Goal: Task Accomplishment & Management: Use online tool/utility

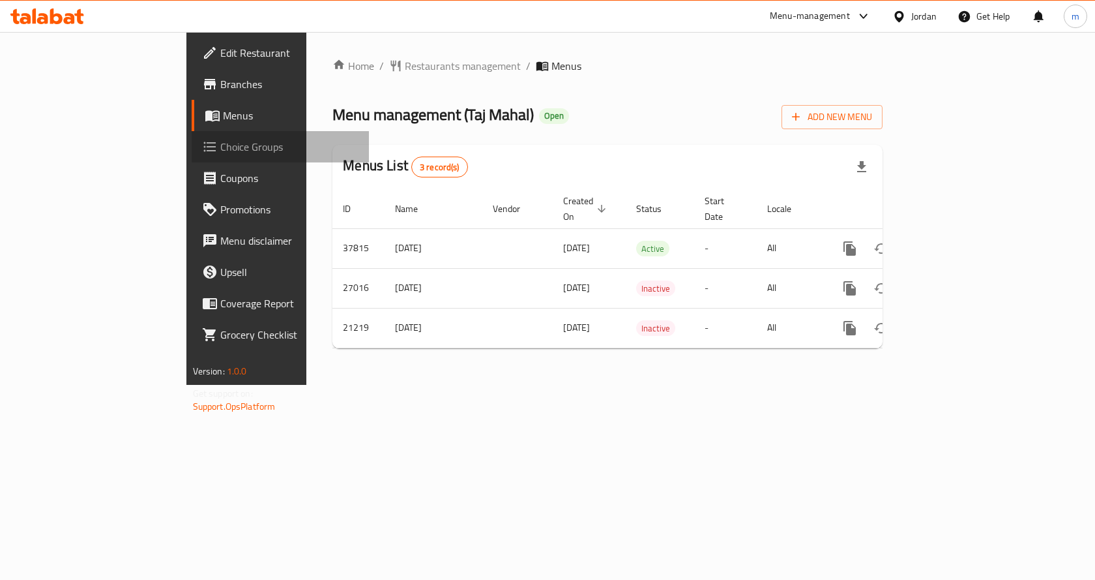
click at [192, 136] on link "Choice Groups" at bounding box center [281, 146] width 178 height 31
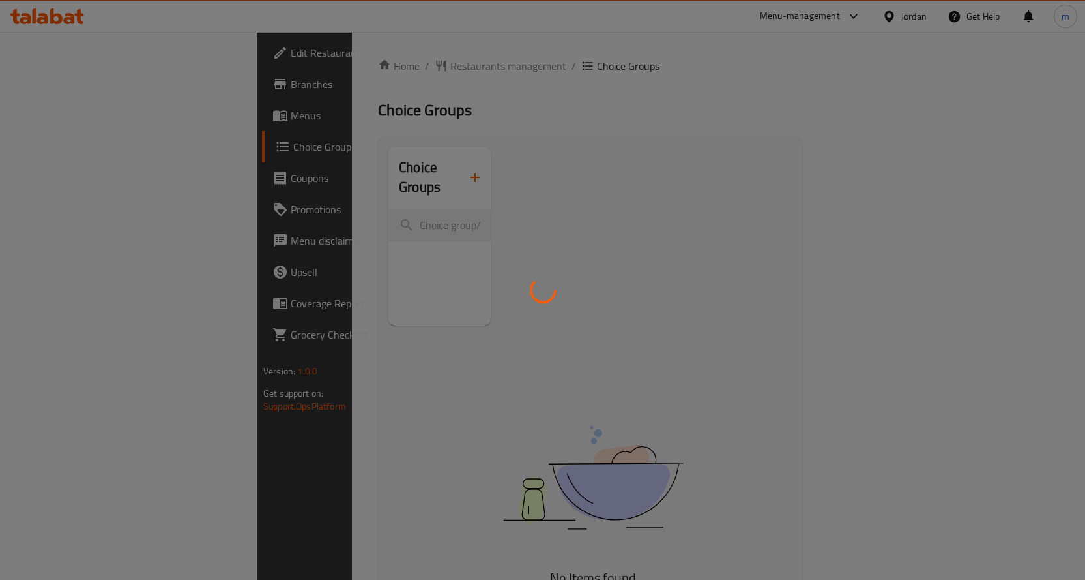
click at [72, 140] on div at bounding box center [542, 290] width 1085 height 580
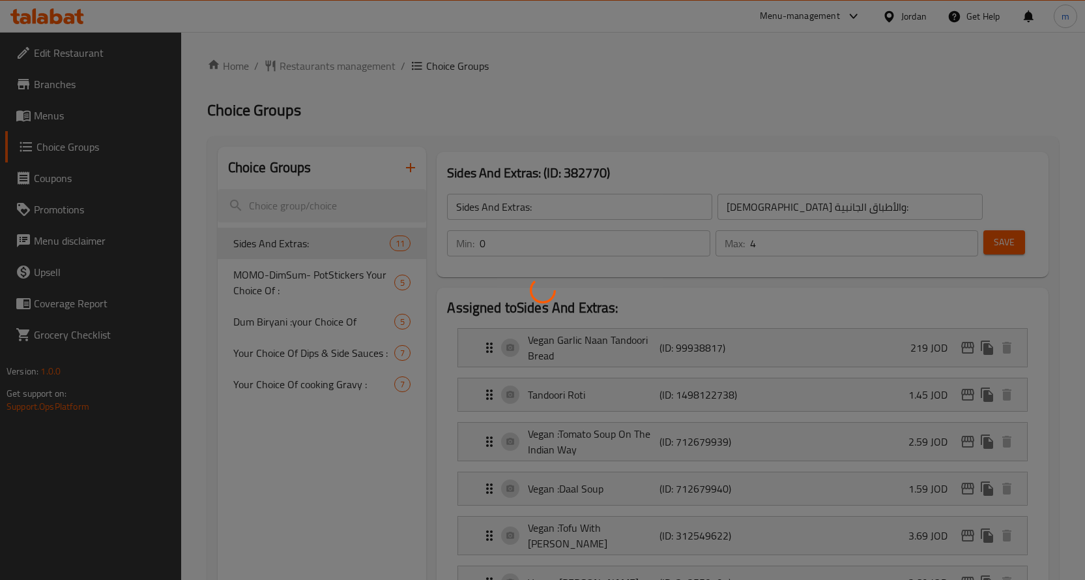
click at [98, 58] on div at bounding box center [542, 290] width 1085 height 580
drag, startPoint x: 104, startPoint y: 53, endPoint x: 103, endPoint y: 65, distance: 11.8
click at [103, 55] on div at bounding box center [542, 290] width 1085 height 580
click at [95, 165] on div at bounding box center [542, 290] width 1085 height 580
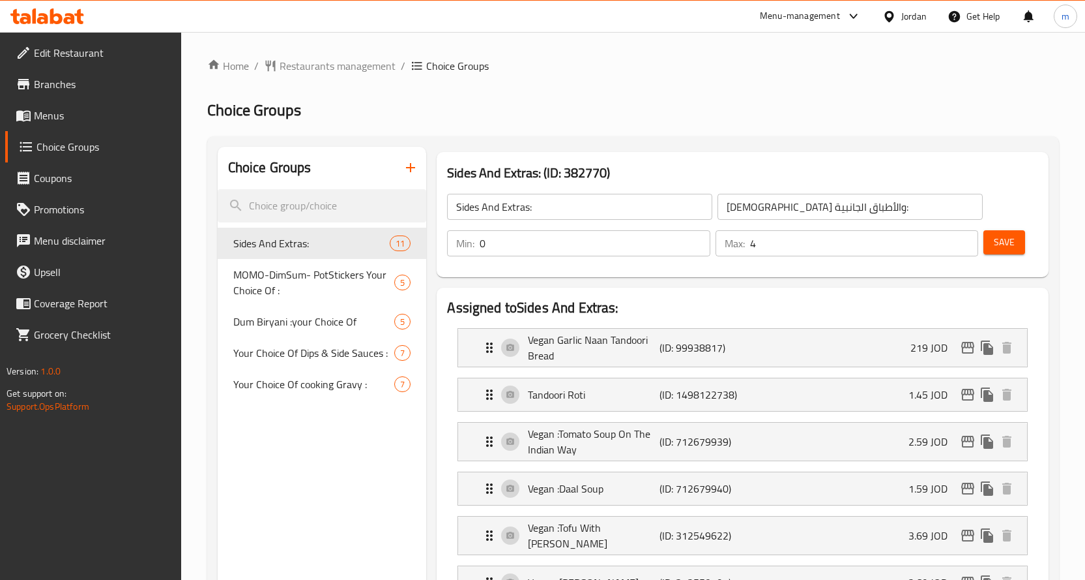
drag, startPoint x: 104, startPoint y: 46, endPoint x: 99, endPoint y: 113, distance: 67.3
click at [103, 50] on div at bounding box center [542, 290] width 1085 height 580
click at [82, 148] on span "Choice Groups" at bounding box center [104, 147] width 134 height 16
click at [311, 207] on input "search" at bounding box center [322, 205] width 209 height 33
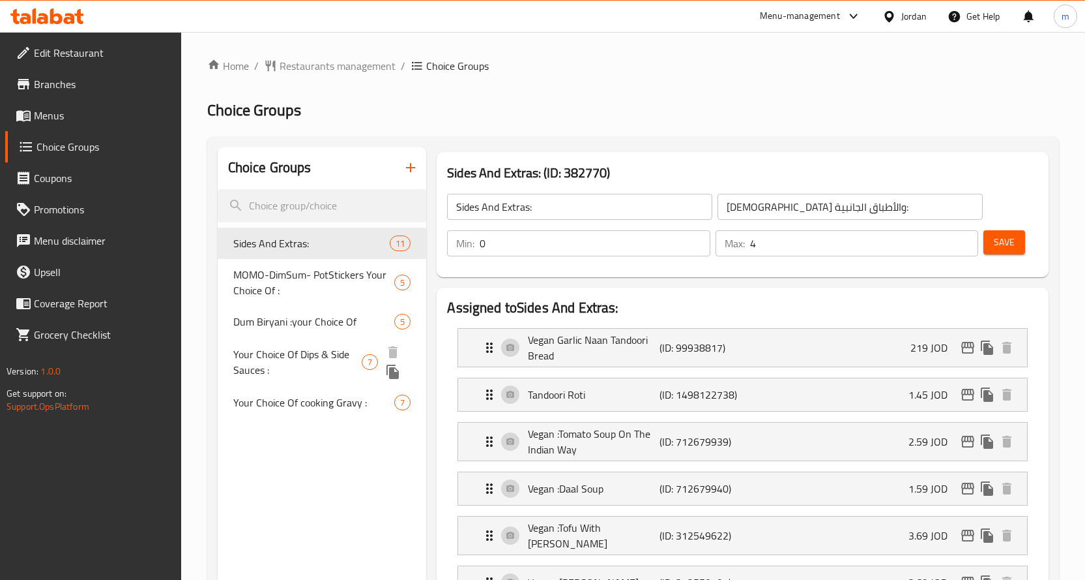
click at [289, 356] on span "Your Choice Of Dips & Side Sauces :" at bounding box center [297, 361] width 129 height 31
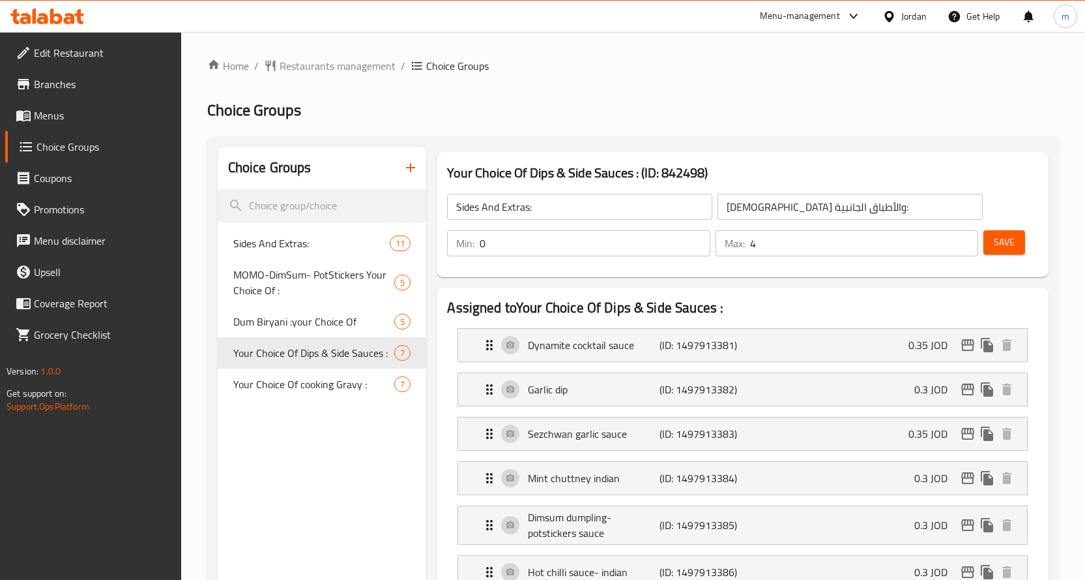
type input "Your Choice Of Dips & Side Sauces :"
type input "اختيارك من الصوصات الجانبية والديب :"
type input "6"
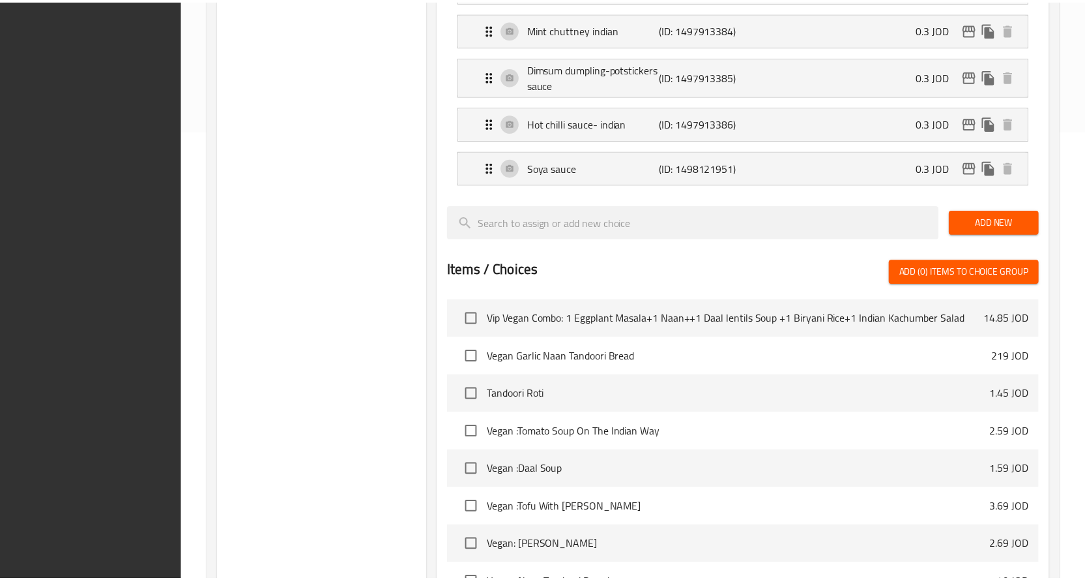
scroll to position [654, 0]
